Goal: Use online tool/utility: Utilize a website feature to perform a specific function

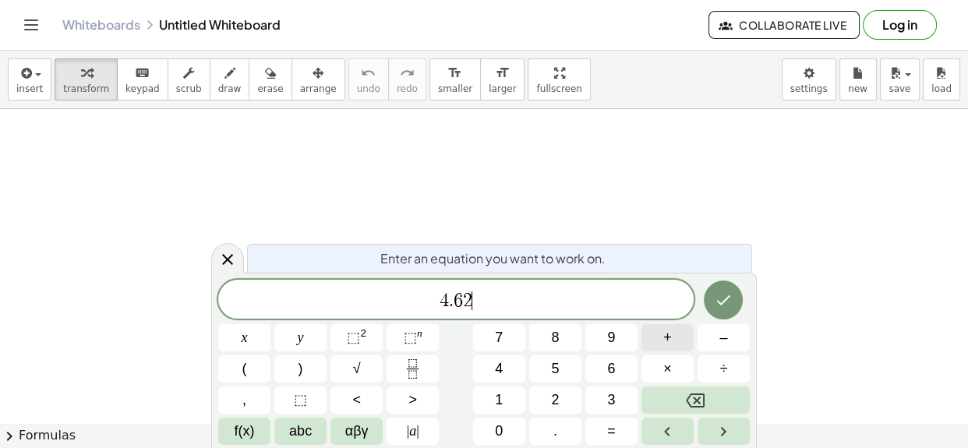
click at [670, 348] on span "+" at bounding box center [667, 337] width 9 height 21
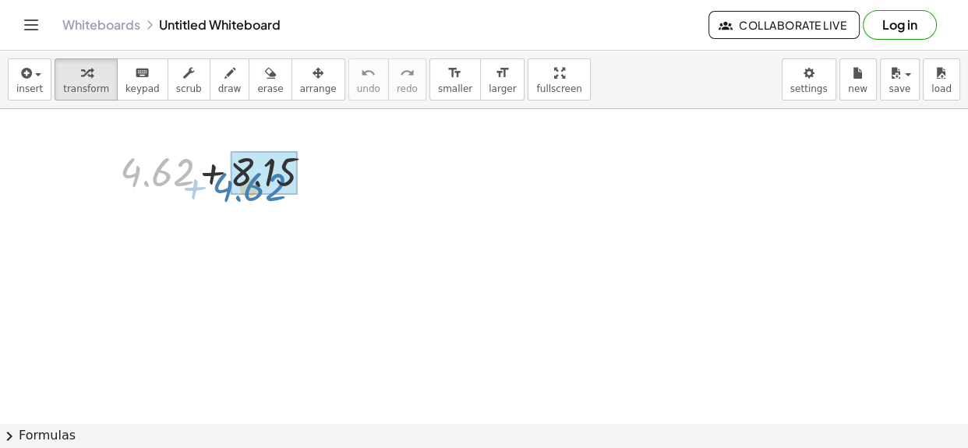
drag, startPoint x: 171, startPoint y: 171, endPoint x: 265, endPoint y: 185, distance: 94.5
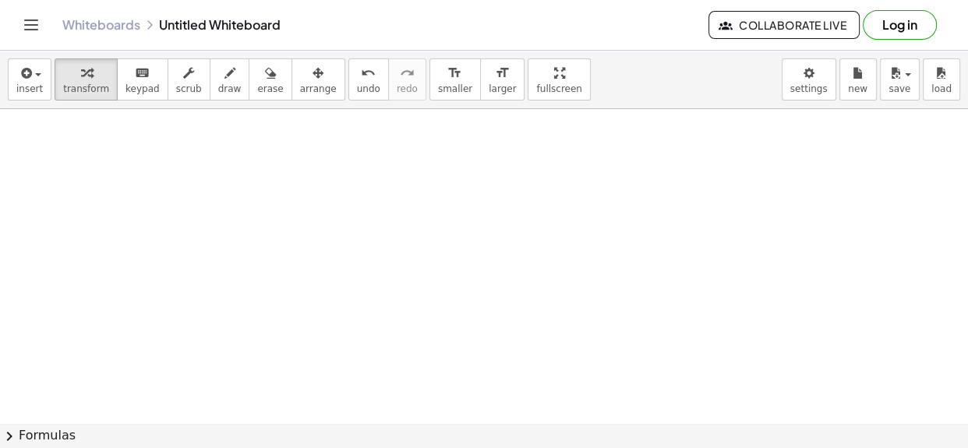
scroll to position [133, 0]
click at [32, 69] on span "button" at bounding box center [33, 74] width 3 height 11
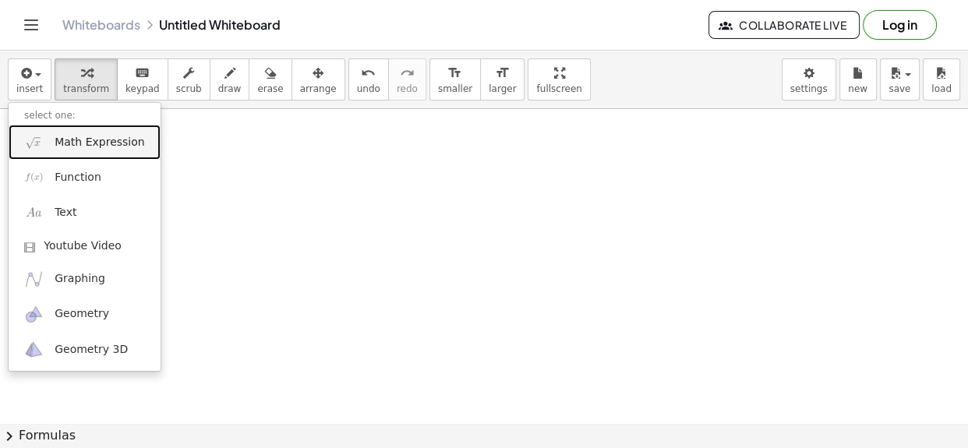
click at [67, 145] on span "Math Expression" at bounding box center [100, 143] width 90 height 16
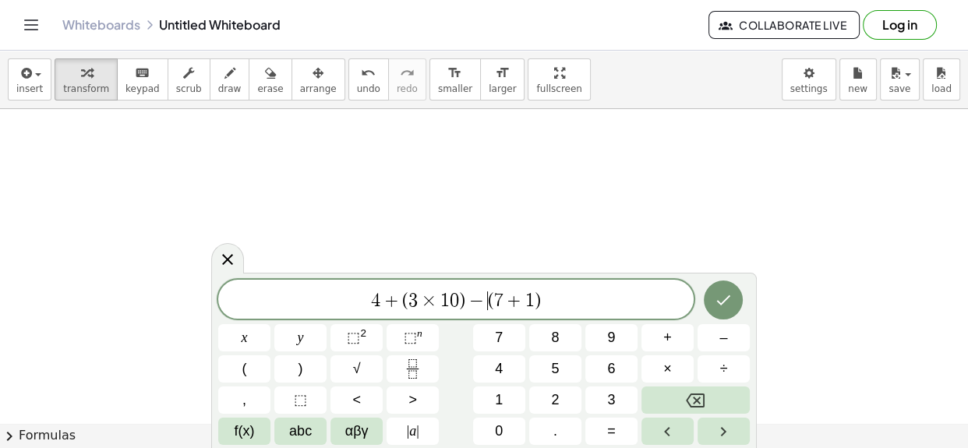
click at [485, 309] on span "−" at bounding box center [476, 301] width 23 height 19
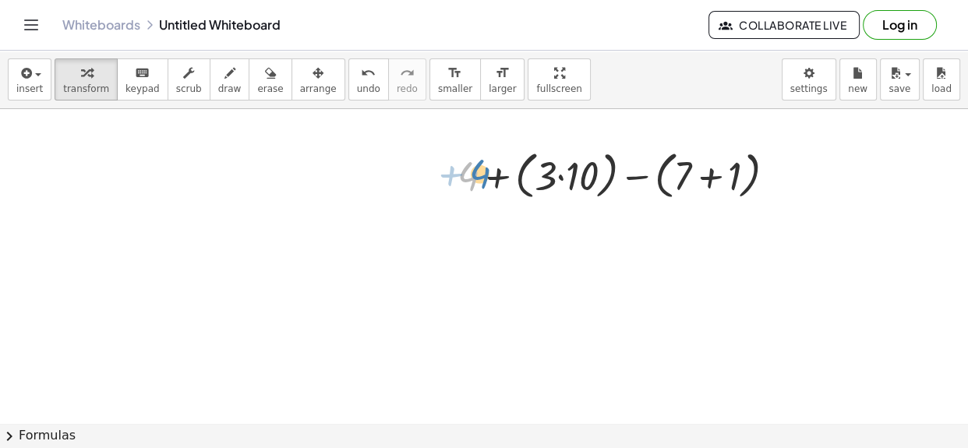
drag, startPoint x: 471, startPoint y: 176, endPoint x: 481, endPoint y: 174, distance: 10.4
click at [481, 174] on div at bounding box center [623, 174] width 347 height 59
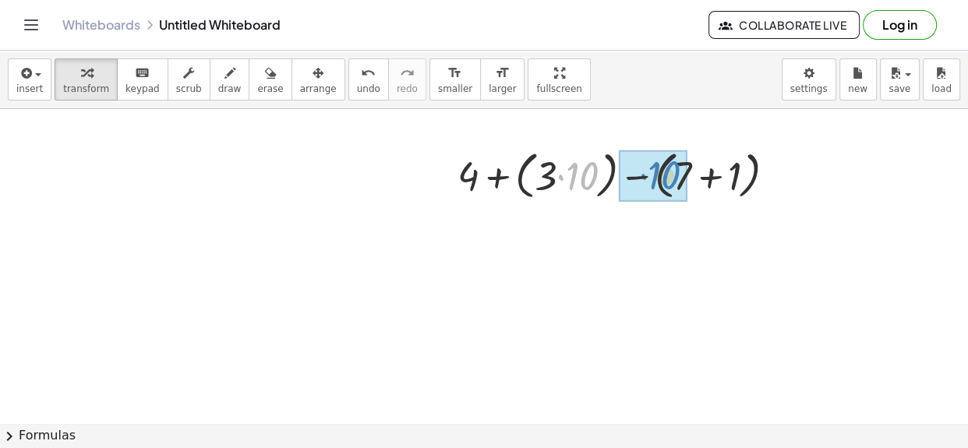
drag, startPoint x: 587, startPoint y: 167, endPoint x: 668, endPoint y: 166, distance: 81.1
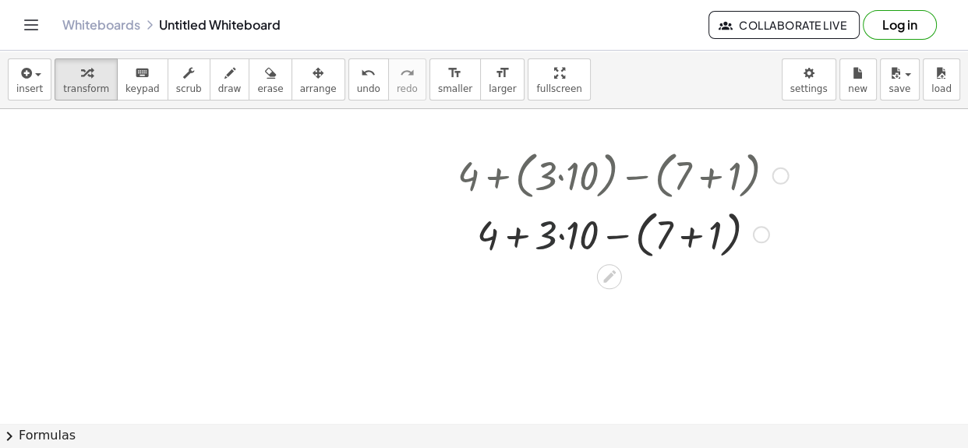
click at [557, 238] on div at bounding box center [623, 232] width 347 height 59
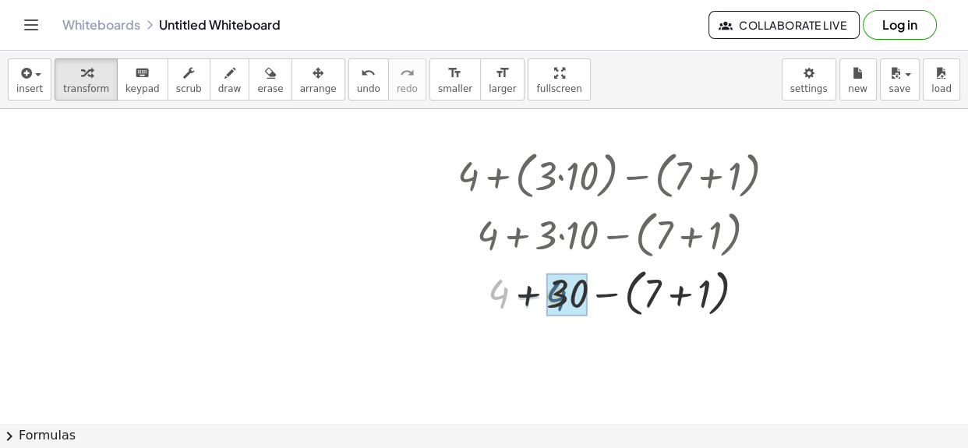
drag, startPoint x: 500, startPoint y: 290, endPoint x: 560, endPoint y: 292, distance: 60.1
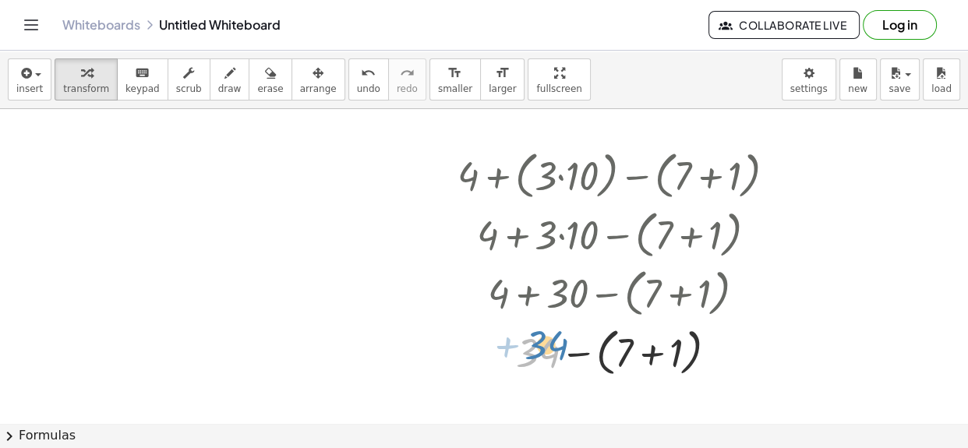
drag, startPoint x: 546, startPoint y: 348, endPoint x: 553, endPoint y: 342, distance: 8.8
click at [553, 342] on div at bounding box center [623, 350] width 347 height 59
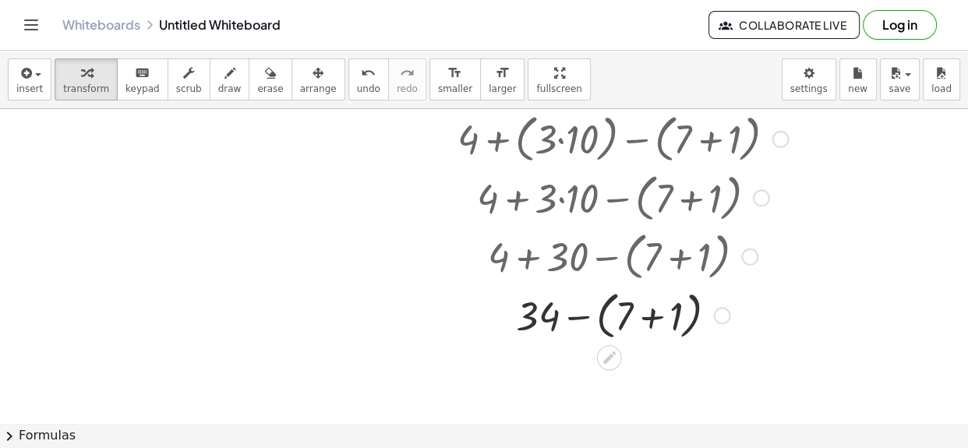
scroll to position [174, 0]
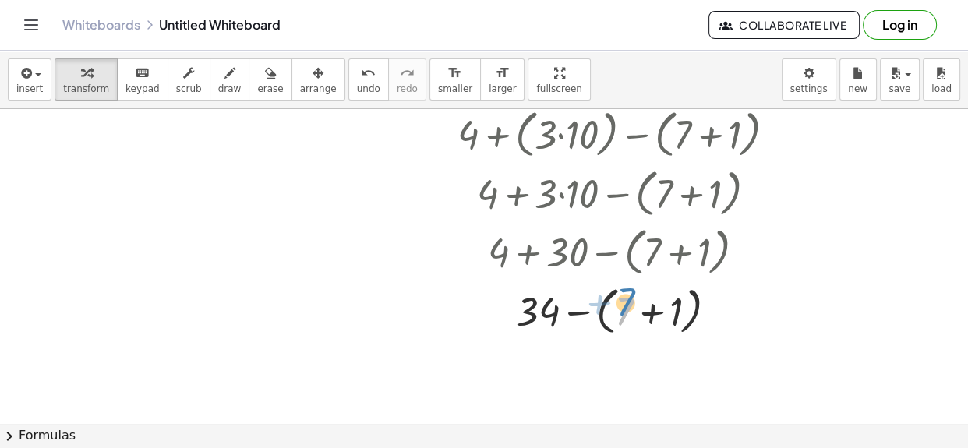
drag, startPoint x: 630, startPoint y: 312, endPoint x: 631, endPoint y: 303, distance: 8.7
click at [631, 303] on div at bounding box center [623, 309] width 347 height 59
drag, startPoint x: 627, startPoint y: 313, endPoint x: 733, endPoint y: 316, distance: 106.8
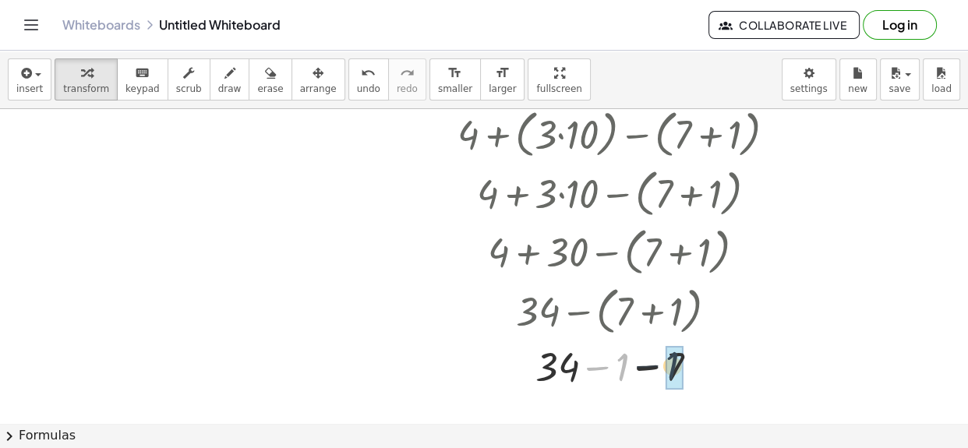
drag, startPoint x: 622, startPoint y: 371, endPoint x: 675, endPoint y: 369, distance: 53.0
drag, startPoint x: 589, startPoint y: 372, endPoint x: 659, endPoint y: 372, distance: 69.4
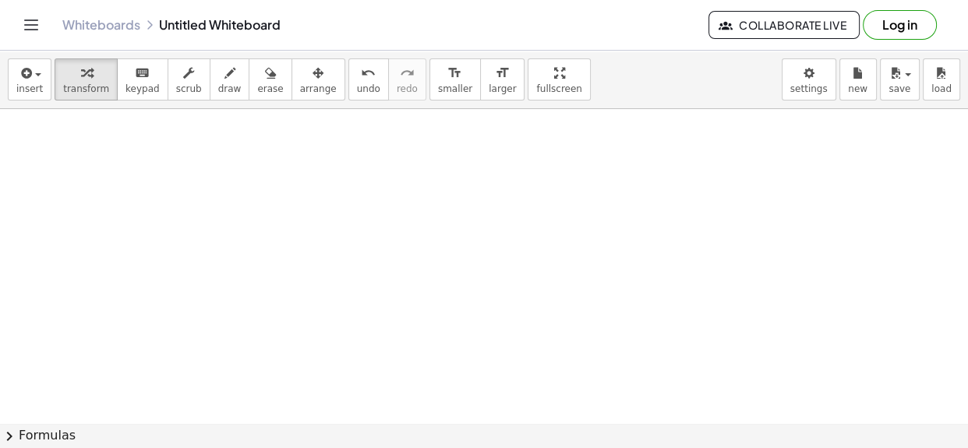
scroll to position [533, 0]
click at [25, 88] on span "insert" at bounding box center [29, 88] width 27 height 11
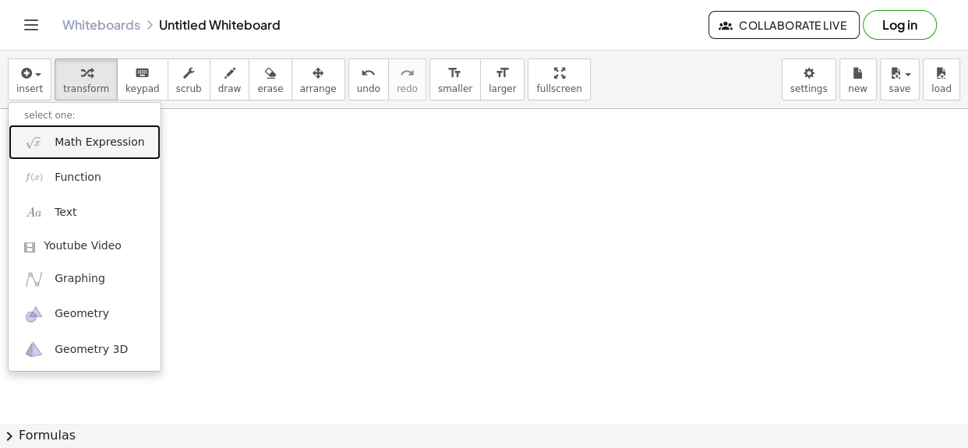
click at [64, 143] on span "Math Expression" at bounding box center [100, 143] width 90 height 16
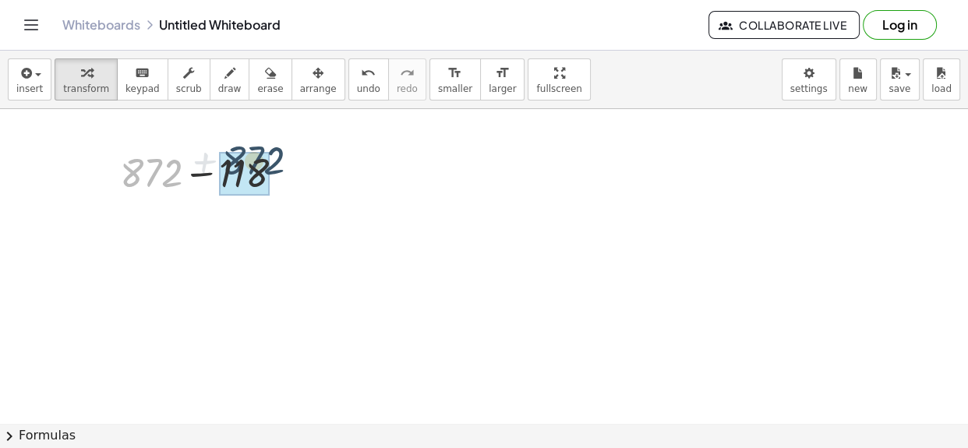
drag, startPoint x: 157, startPoint y: 170, endPoint x: 260, endPoint y: 159, distance: 104.2
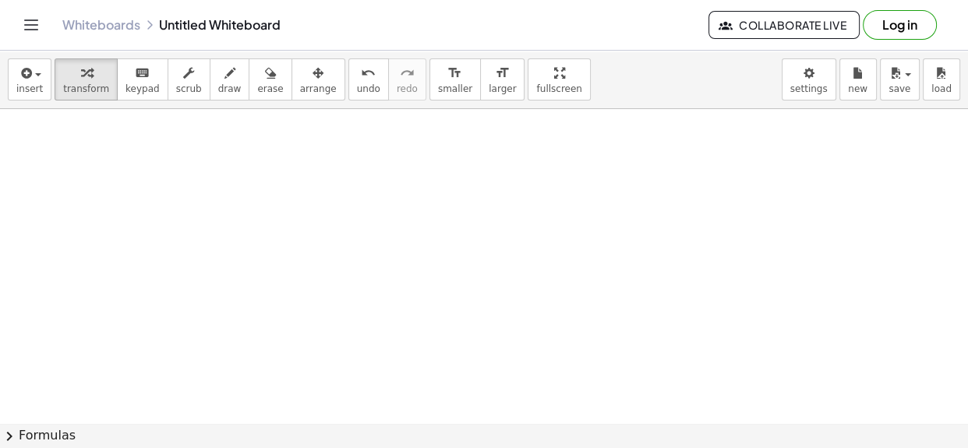
scroll to position [698, 0]
click at [16, 86] on span "insert" at bounding box center [29, 88] width 27 height 11
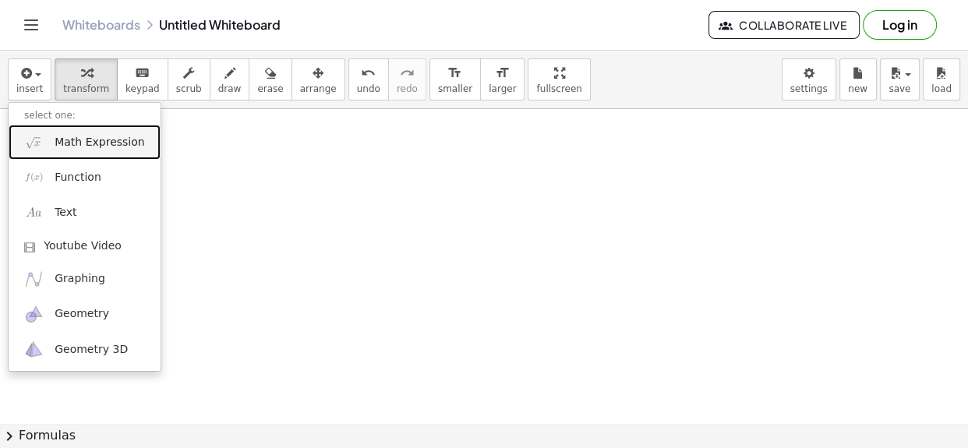
click at [52, 132] on link "Math Expression" at bounding box center [85, 142] width 152 height 35
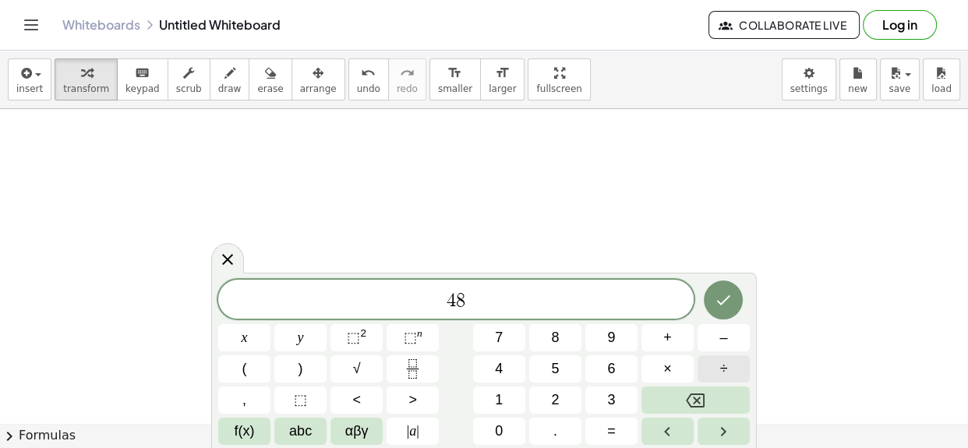
click at [714, 371] on button "÷" at bounding box center [724, 368] width 52 height 27
click at [601, 376] on button "6" at bounding box center [611, 368] width 52 height 27
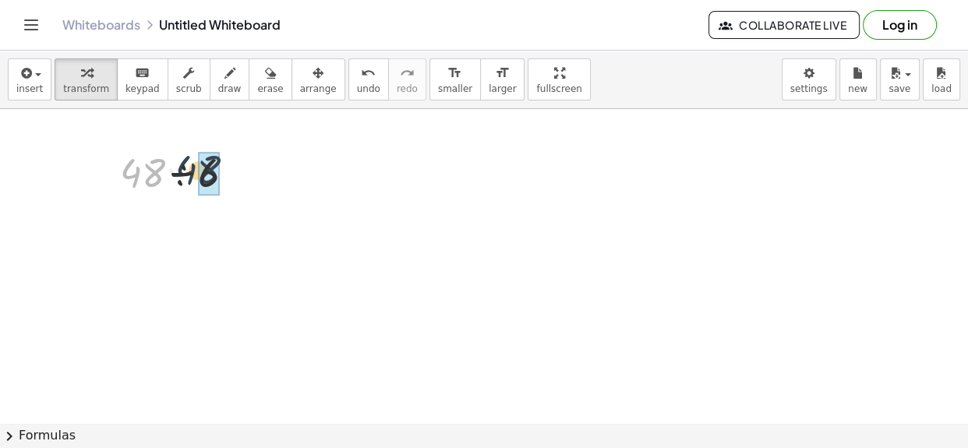
drag, startPoint x: 139, startPoint y: 182, endPoint x: 203, endPoint y: 182, distance: 63.9
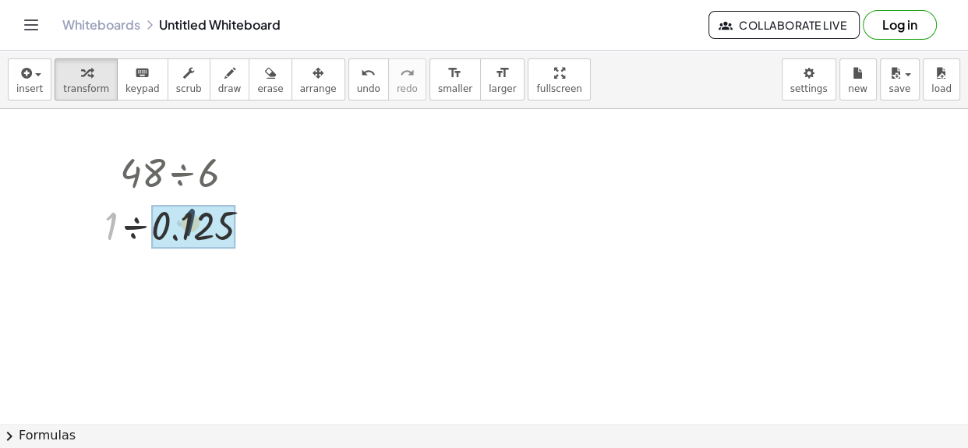
drag, startPoint x: 105, startPoint y: 221, endPoint x: 193, endPoint y: 217, distance: 88.1
drag, startPoint x: 194, startPoint y: 221, endPoint x: 153, endPoint y: 219, distance: 41.4
click at [153, 219] on div at bounding box center [184, 224] width 174 height 53
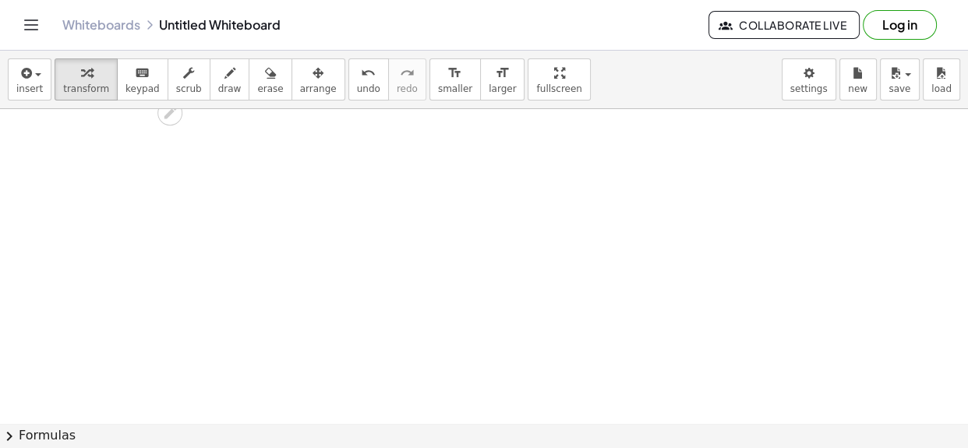
scroll to position [854, 0]
click at [37, 97] on button "insert" at bounding box center [30, 79] width 44 height 42
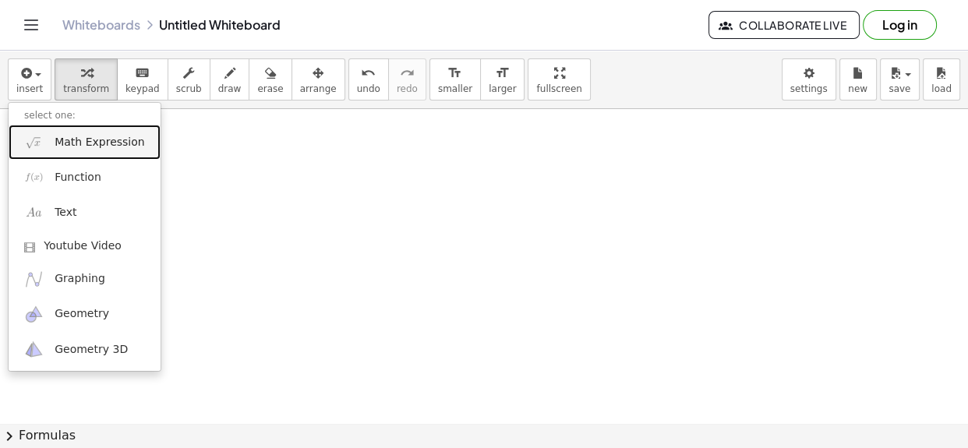
click at [87, 144] on span "Math Expression" at bounding box center [100, 143] width 90 height 16
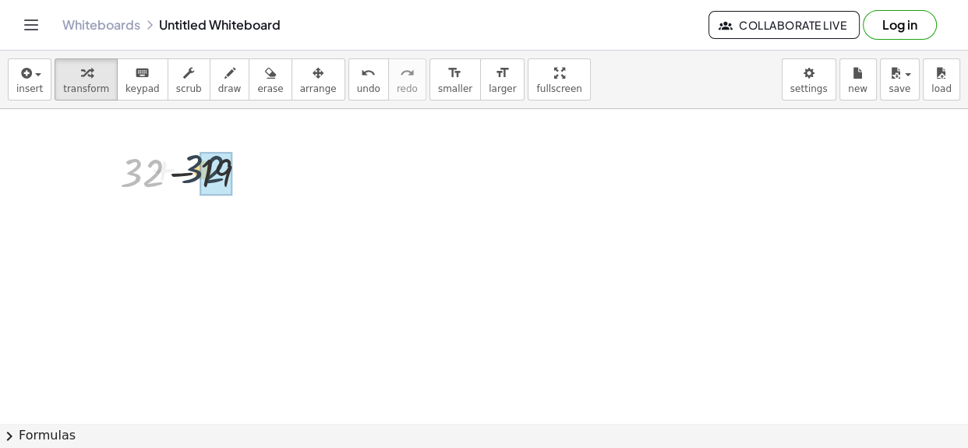
drag, startPoint x: 145, startPoint y: 166, endPoint x: 212, endPoint y: 165, distance: 67.0
